Goal: Book appointment/travel/reservation

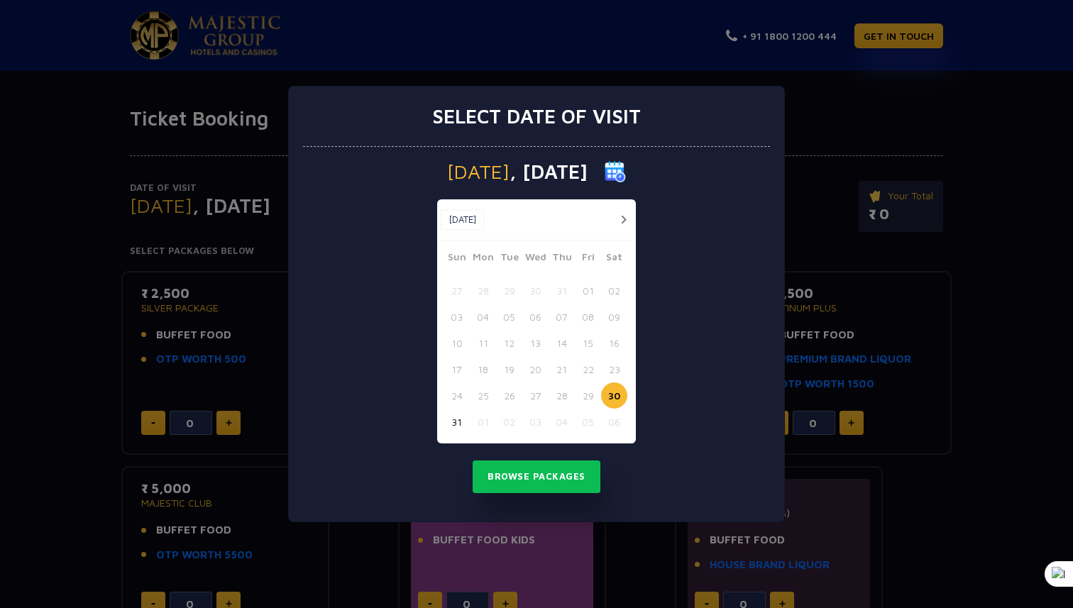
click at [626, 174] on img at bounding box center [615, 171] width 21 height 21
click at [626, 165] on img at bounding box center [615, 171] width 21 height 21
click at [627, 221] on button "button" at bounding box center [623, 220] width 18 height 18
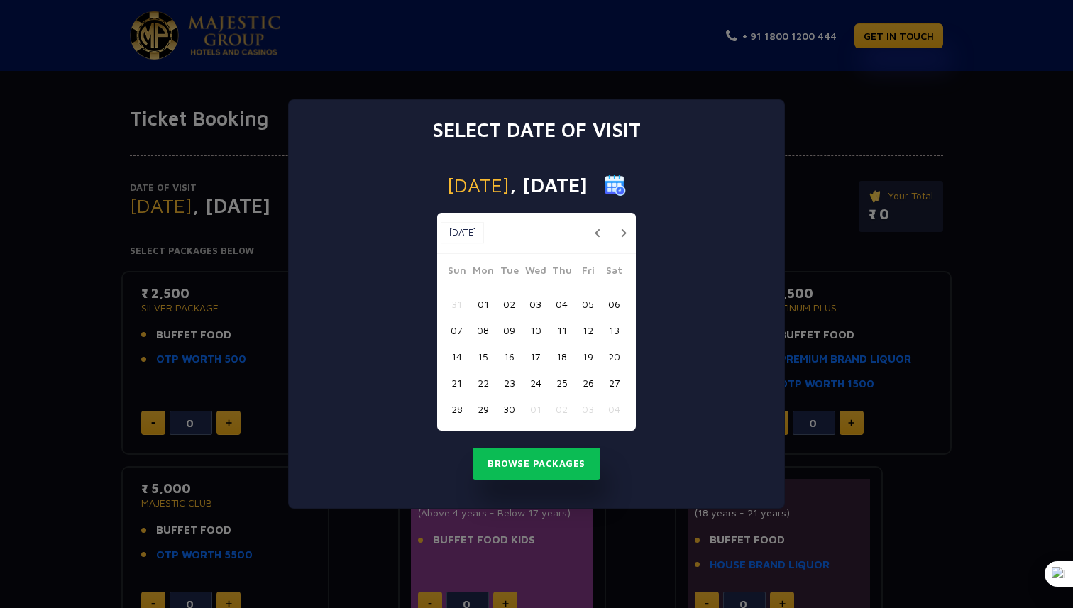
click at [590, 301] on button "05" at bounding box center [588, 304] width 26 height 26
click at [565, 465] on button "Browse Packages" at bounding box center [537, 464] width 128 height 33
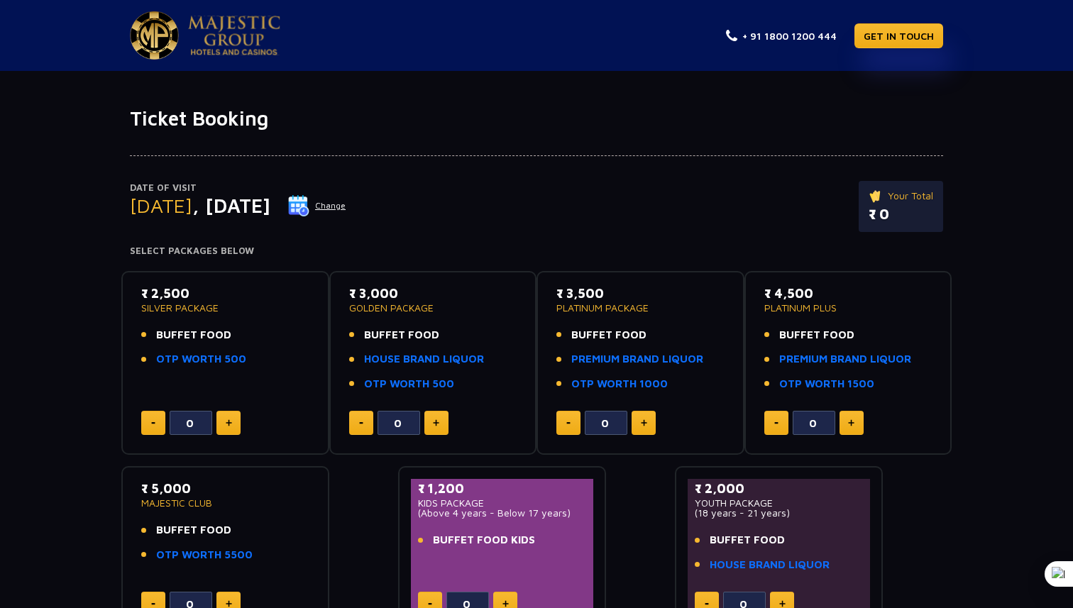
drag, startPoint x: 162, startPoint y: 338, endPoint x: 230, endPoint y: 338, distance: 67.4
click at [230, 338] on li "BUFFET FOOD" at bounding box center [225, 335] width 168 height 16
click at [292, 311] on p "SILVER PACKAGE" at bounding box center [225, 308] width 168 height 10
click at [228, 420] on img at bounding box center [229, 422] width 6 height 7
click at [231, 421] on img at bounding box center [229, 422] width 6 height 7
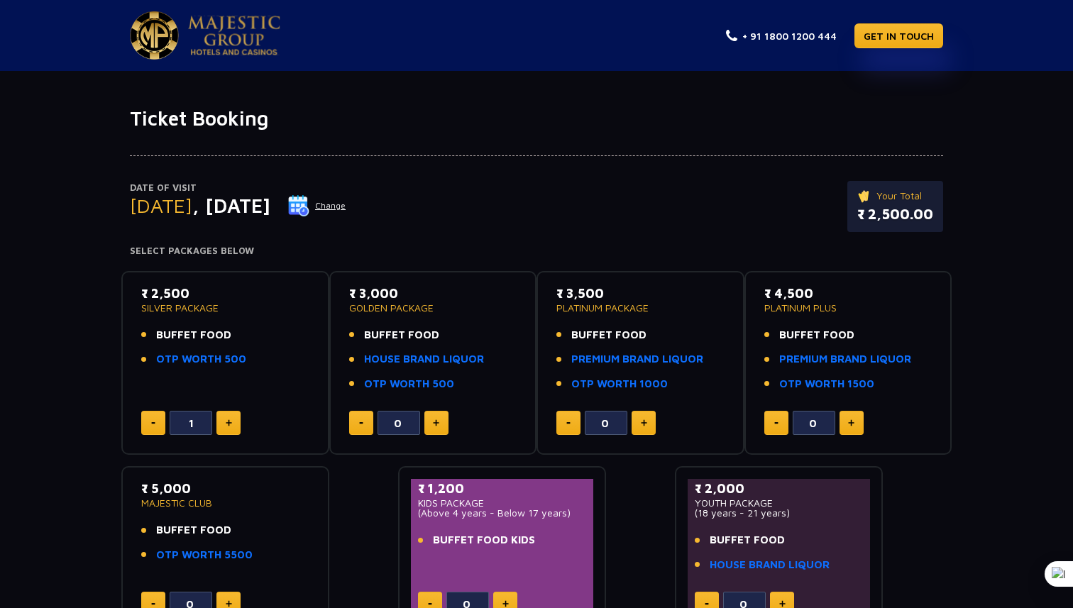
type input "2"
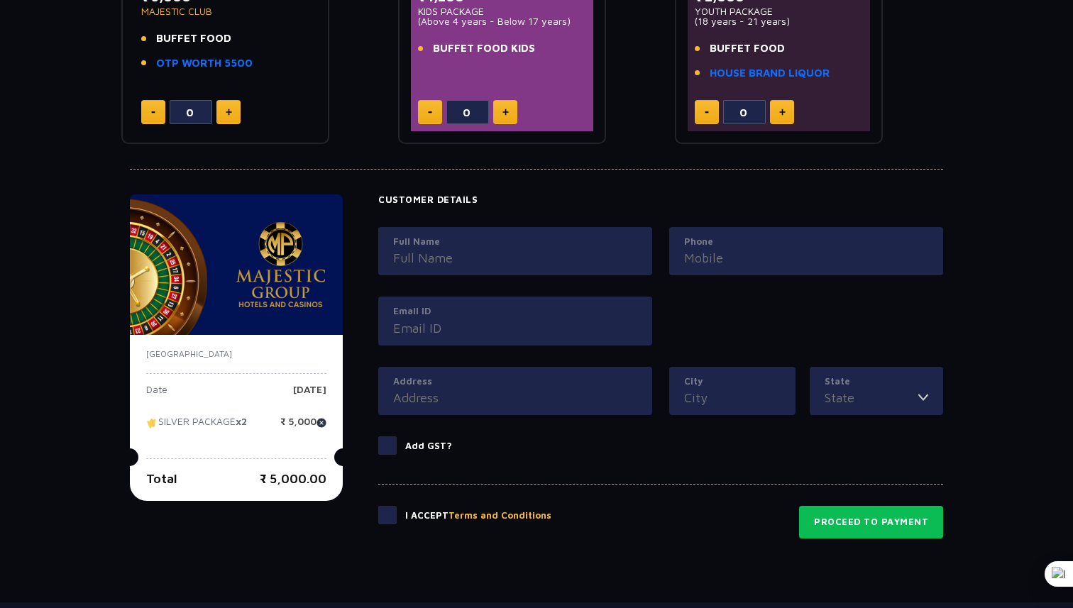
scroll to position [497, 0]
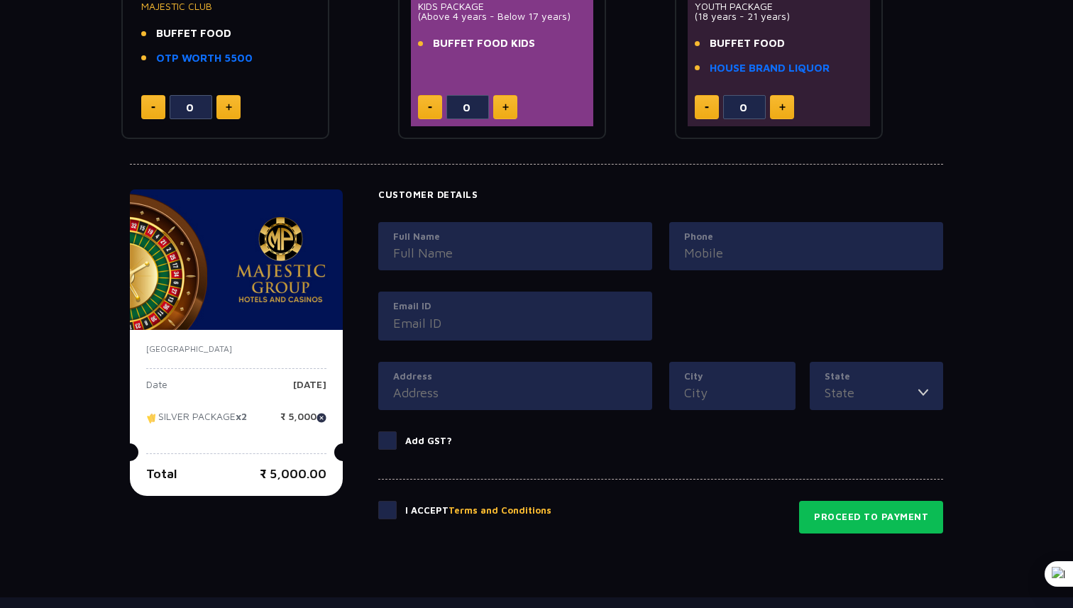
click at [500, 391] on input "Address" at bounding box center [515, 392] width 244 height 19
click at [717, 387] on input "City" at bounding box center [732, 392] width 96 height 19
click at [922, 346] on div "Full Name Phone Email ID" at bounding box center [661, 292] width 582 height 140
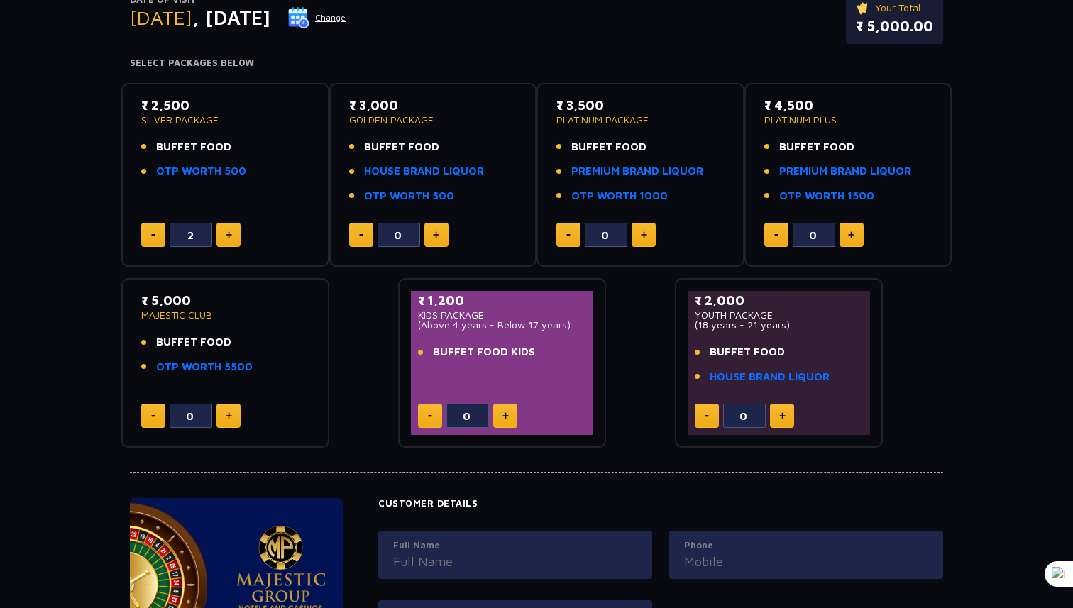
scroll to position [0, 0]
